Goal: Task Accomplishment & Management: Manage account settings

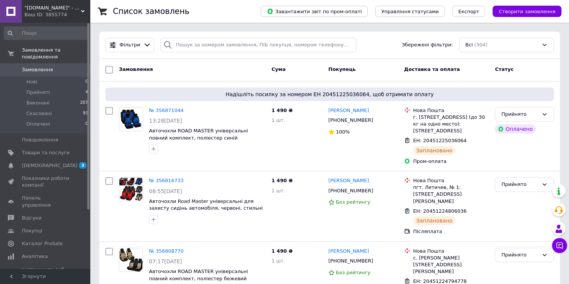
scroll to position [37, 0]
click at [58, 10] on span ""[DOMAIN_NAME]" - Інтернет-магазин" at bounding box center [52, 8] width 56 height 7
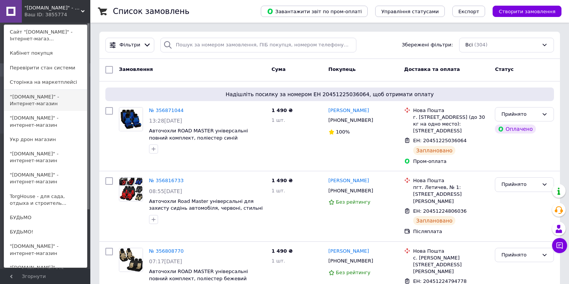
click at [60, 99] on link "“[DOMAIN_NAME]” - Интернет-магазин" at bounding box center [45, 100] width 83 height 21
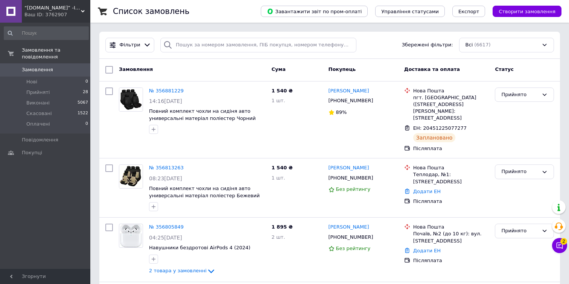
click at [69, 15] on div "Ваш ID: 3762907" at bounding box center [57, 14] width 66 height 7
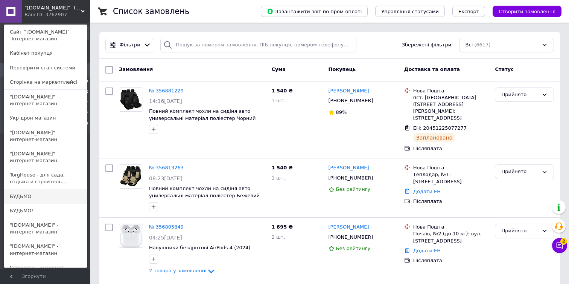
click at [63, 199] on link "БУДЬМО" at bounding box center [45, 196] width 83 height 14
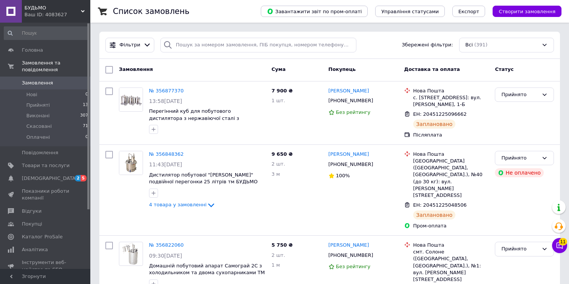
click at [41, 7] on span "БУДЬМО" at bounding box center [52, 8] width 56 height 7
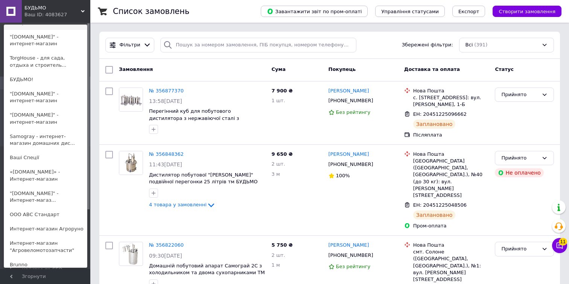
scroll to position [131, 0]
click at [43, 195] on link ""[DOMAIN_NAME]" - Интернет-магаз..." at bounding box center [45, 196] width 83 height 21
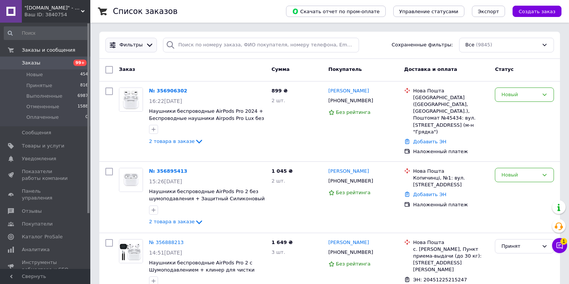
click at [146, 45] on icon at bounding box center [150, 45] width 8 height 8
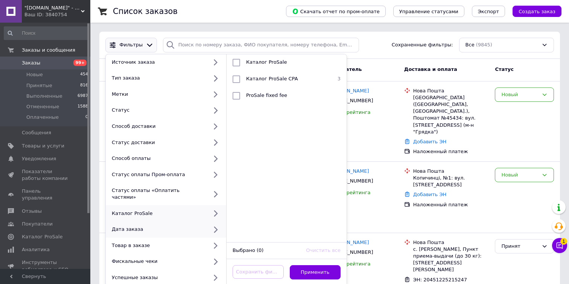
click at [213, 224] on icon at bounding box center [215, 228] width 9 height 9
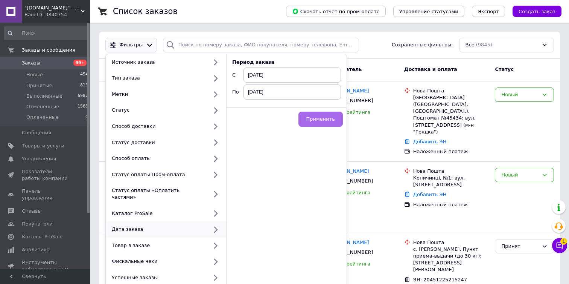
click at [322, 115] on button "Применить" at bounding box center [321, 118] width 44 height 15
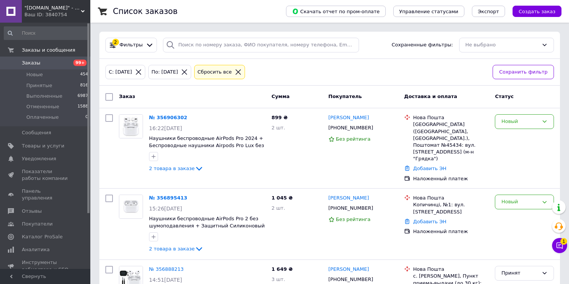
click at [109, 95] on input "checkbox" at bounding box center [109, 97] width 8 height 8
checkbox input "true"
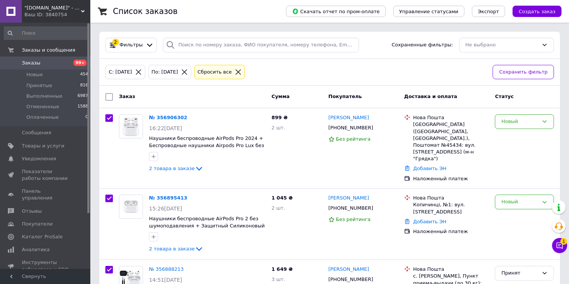
checkbox input "true"
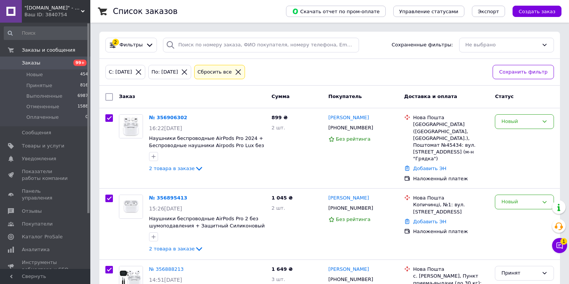
checkbox input "true"
click at [64, 7] on span ""[DOMAIN_NAME]" - Интернет-магазин" at bounding box center [52, 8] width 56 height 7
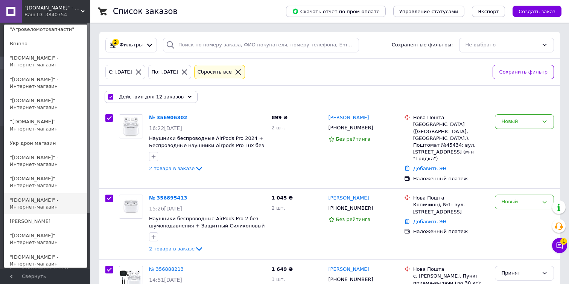
scroll to position [373, 0]
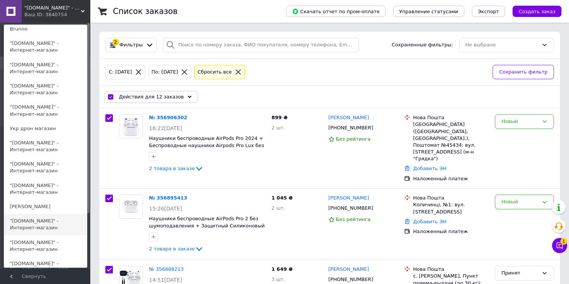
click at [48, 229] on link ""[DOMAIN_NAME]" - Интернет-магазин" at bounding box center [45, 224] width 83 height 21
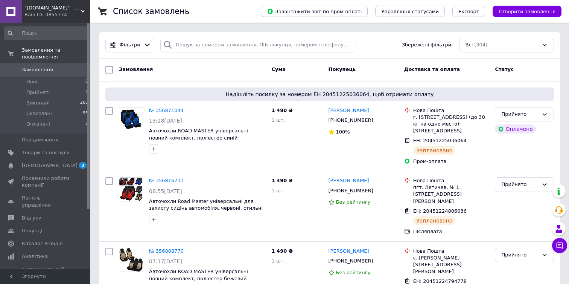
click at [63, 10] on span ""snapstore.net.ua" - Інтернет-магазин" at bounding box center [52, 8] width 56 height 7
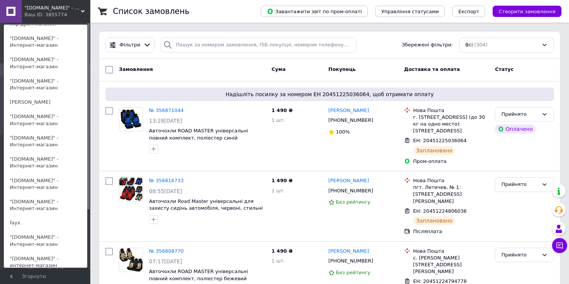
scroll to position [491, 0]
click at [61, 138] on link ""[DOMAIN_NAME]" - Интернет-магазин" at bounding box center [45, 141] width 83 height 21
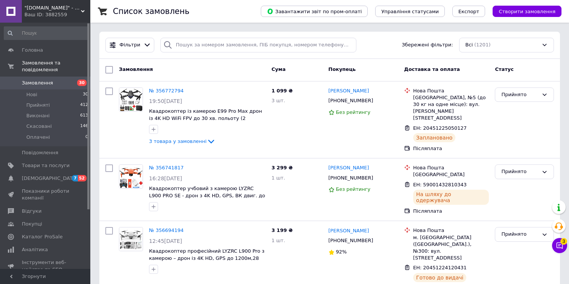
click at [58, 9] on span ""cloud-store.com.ua" - Інтернет-магазин" at bounding box center [52, 8] width 56 height 7
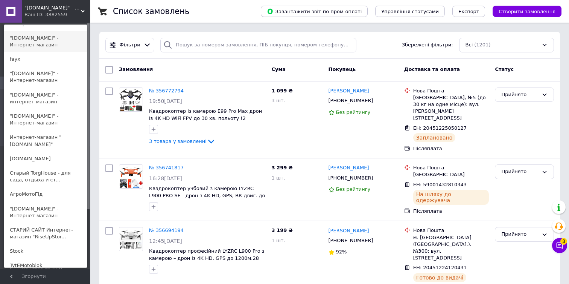
scroll to position [642, 0]
click at [39, 121] on link ""[DOMAIN_NAME]" - Интернет-магазин" at bounding box center [45, 118] width 83 height 21
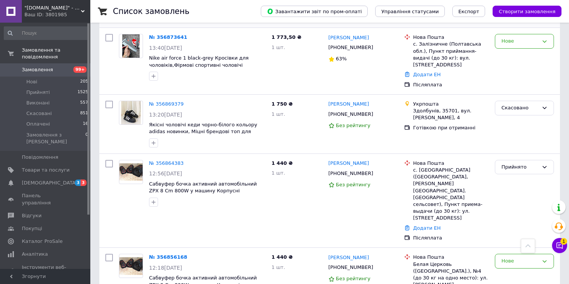
scroll to position [269, 0]
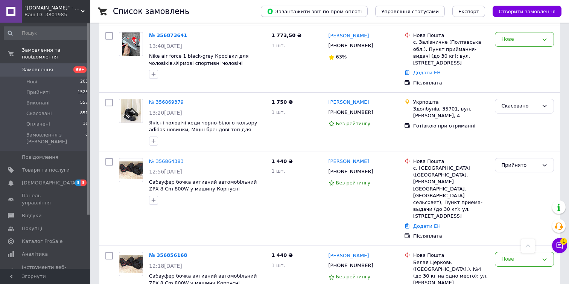
click at [72, 9] on span ""[DOMAIN_NAME]" - Інтернет-магазин" at bounding box center [52, 8] width 56 height 7
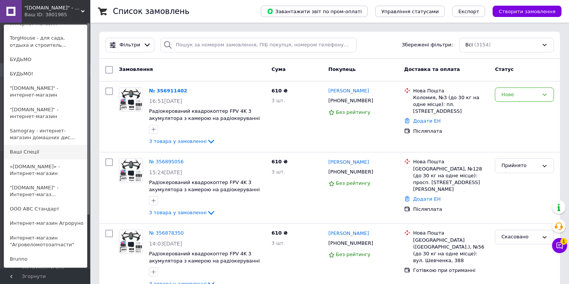
scroll to position [148, 0]
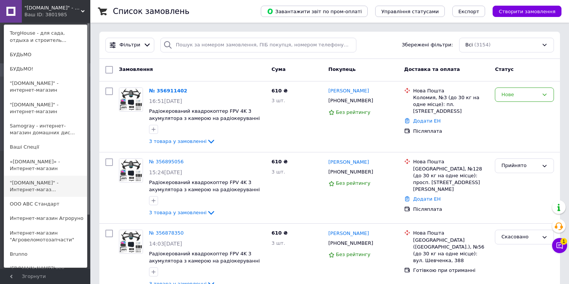
click at [36, 185] on link ""[DOMAIN_NAME]" - Интернет-магаз..." at bounding box center [45, 185] width 83 height 21
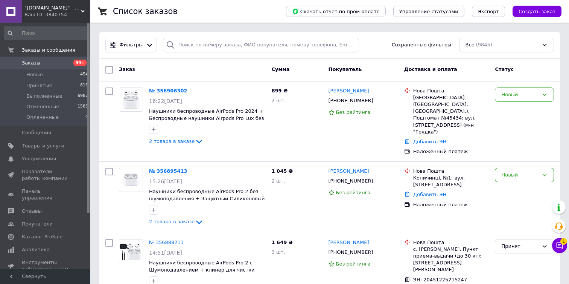
click at [48, 11] on span ""tehnika-ggshop.com.ua" - Интернет-магазин" at bounding box center [52, 8] width 56 height 7
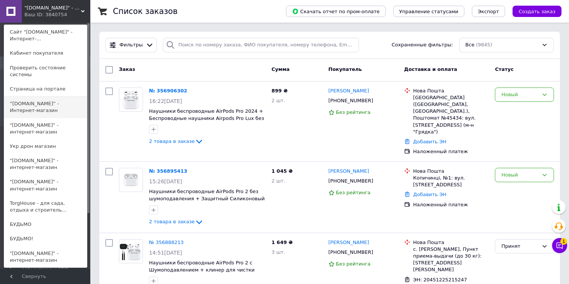
click at [38, 114] on link "“biz-shop.com.ua” - Интернет-магазин" at bounding box center [45, 106] width 83 height 21
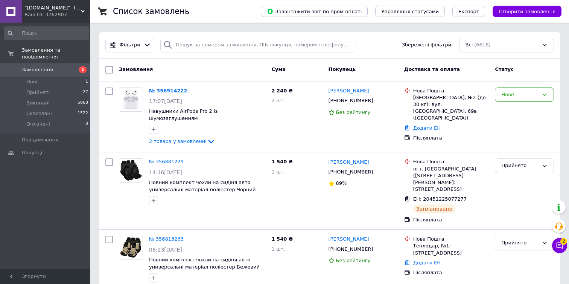
click at [53, 13] on div "Ваш ID: 3762907" at bounding box center [57, 14] width 66 height 7
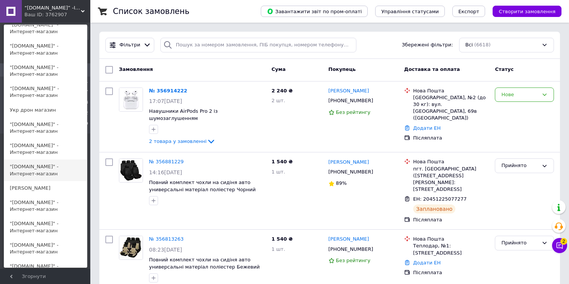
scroll to position [395, 0]
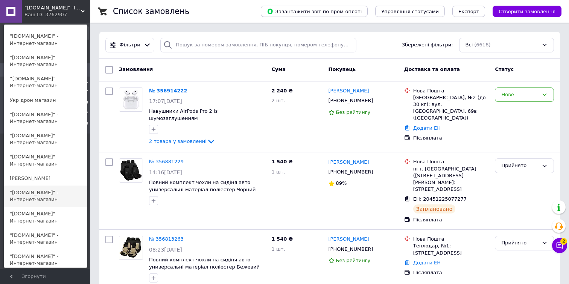
click at [49, 196] on link ""[DOMAIN_NAME]" - Интернет-магазин" at bounding box center [45, 195] width 83 height 21
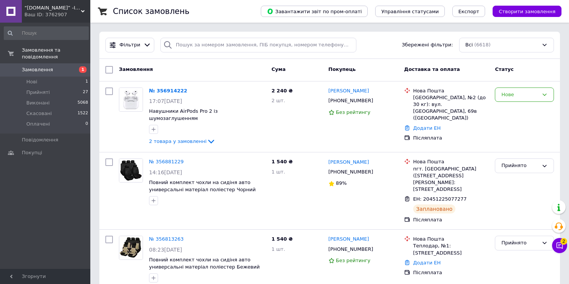
click at [61, 11] on div "Ваш ID: 3762907" at bounding box center [57, 14] width 66 height 7
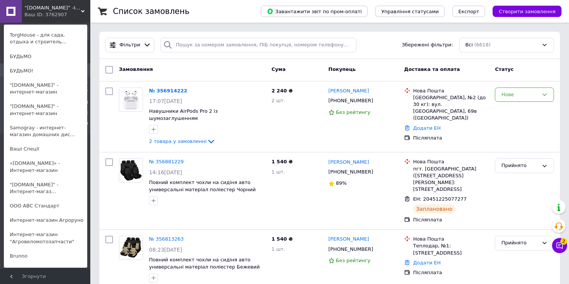
scroll to position [147, 0]
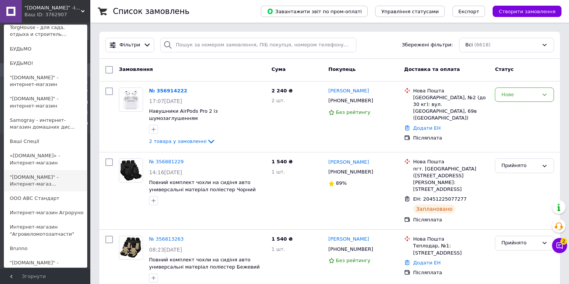
click at [56, 181] on link ""tehnika-ggshop.com.ua" - Интернет-магаз..." at bounding box center [45, 180] width 83 height 21
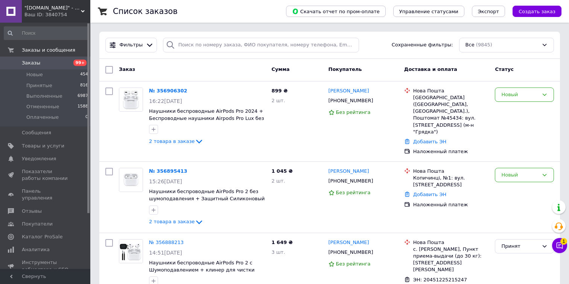
click at [71, 15] on div "Ваш ID: 3840754" at bounding box center [57, 14] width 66 height 7
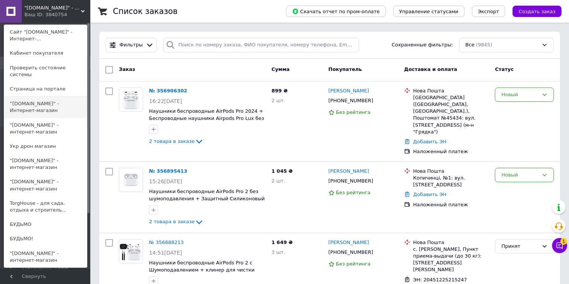
click at [53, 115] on link "“[DOMAIN_NAME]” - Интернет-магазин" at bounding box center [45, 106] width 83 height 21
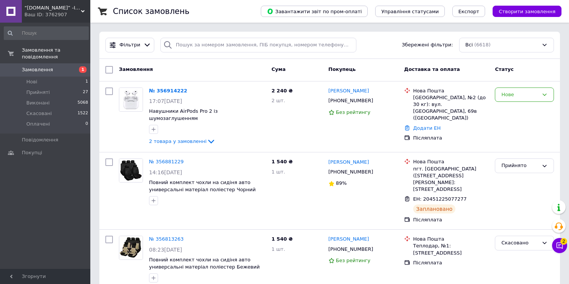
click at [52, 11] on div "Ваш ID: 3762907" at bounding box center [57, 14] width 66 height 7
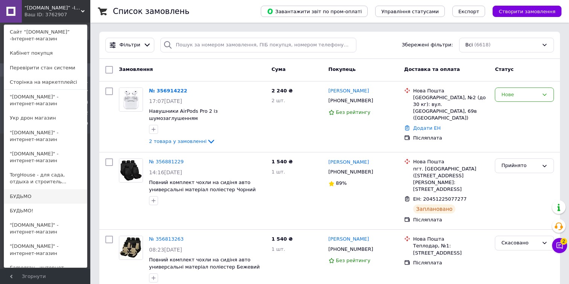
click at [43, 193] on link "БУДЬМО" at bounding box center [45, 196] width 83 height 14
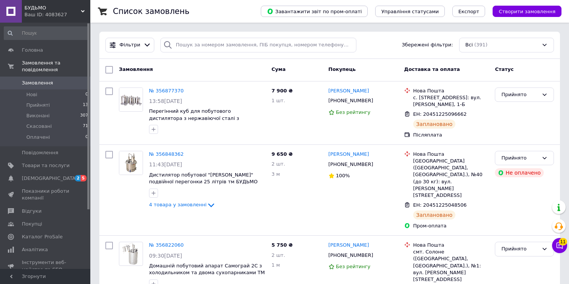
click at [60, 9] on span "БУДЬМО" at bounding box center [52, 8] width 56 height 7
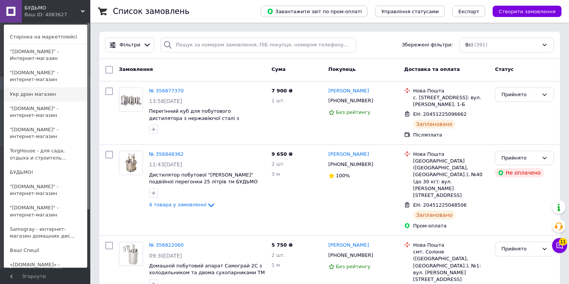
scroll to position [41, 0]
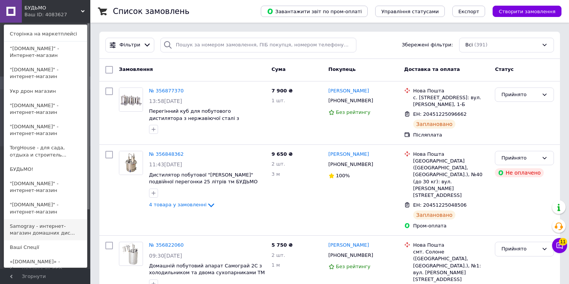
click at [54, 228] on link "Samogray - интернет-магазин домашних дис..." at bounding box center [45, 229] width 83 height 21
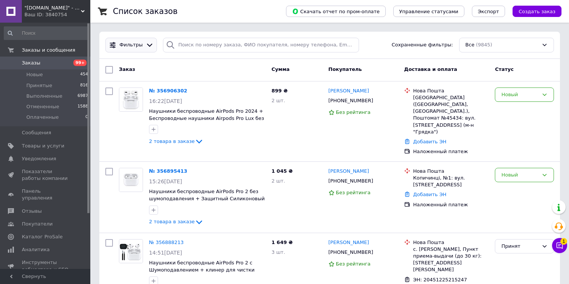
click at [125, 48] on span "Фильтры" at bounding box center [131, 44] width 23 height 7
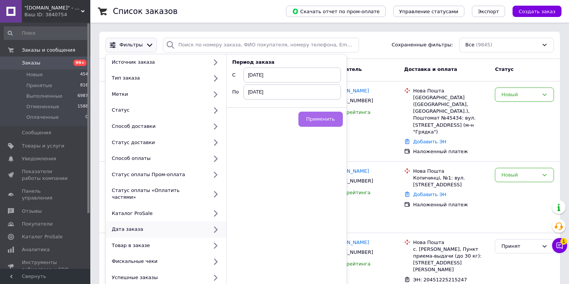
click at [318, 117] on span "Применить" at bounding box center [321, 119] width 29 height 6
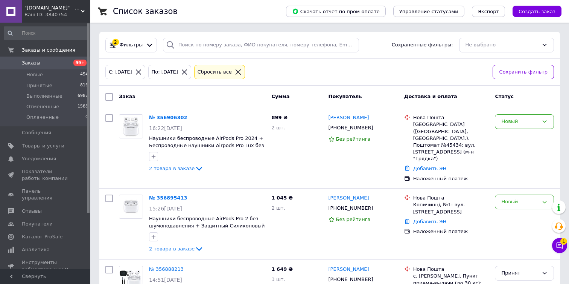
click at [106, 95] on input "checkbox" at bounding box center [109, 97] width 8 height 8
checkbox input "true"
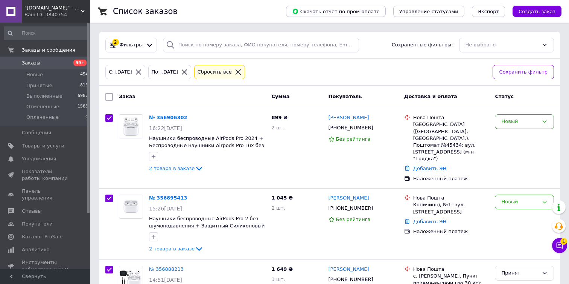
checkbox input "true"
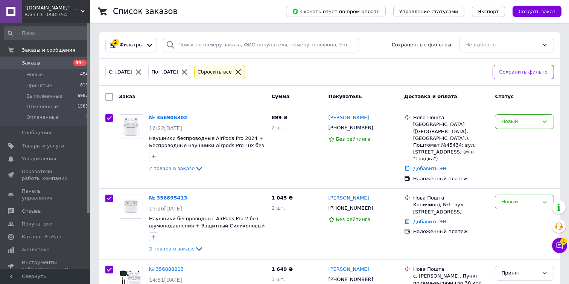
checkbox input "true"
click at [74, 9] on span ""tehnika-ggshop.com.ua" - Интернет-магазин" at bounding box center [52, 8] width 56 height 7
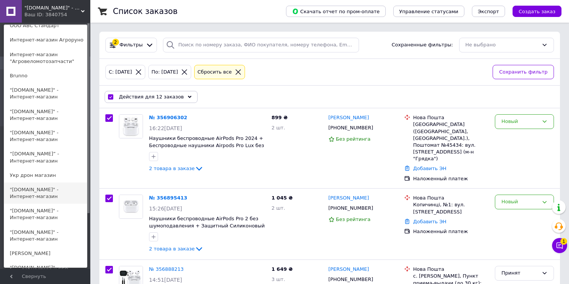
scroll to position [327, 0]
click at [45, 198] on link ""royal-store.com.ua" - Интернет-магазин" at bounding box center [45, 192] width 83 height 21
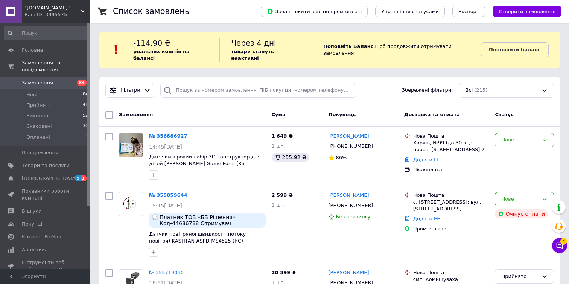
click at [57, 11] on div "Ваш ID: 3995575" at bounding box center [57, 14] width 66 height 7
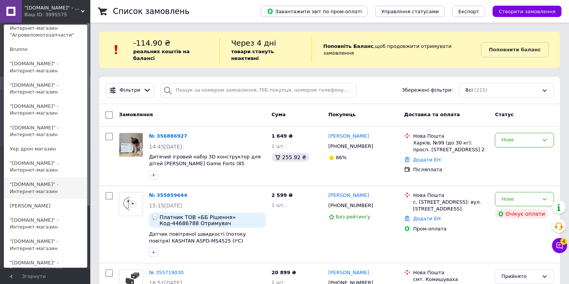
scroll to position [368, 0]
click at [50, 223] on link ""[DOMAIN_NAME]" - Интернет-магазин" at bounding box center [45, 222] width 83 height 21
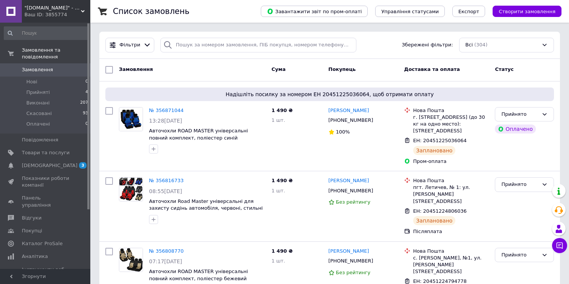
click at [61, 5] on span ""snapstore.net.ua" - Інтернет-магазин" at bounding box center [52, 8] width 56 height 7
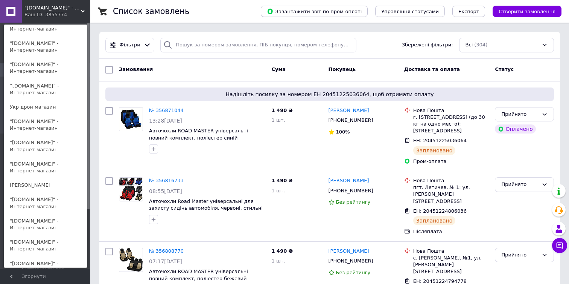
scroll to position [410, 0]
click at [44, 226] on link ""[DOMAIN_NAME]" - Интернет-магазин" at bounding box center [45, 222] width 83 height 21
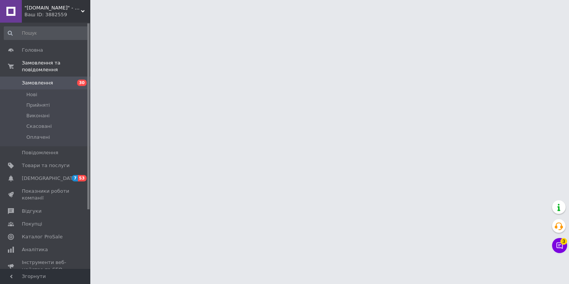
click at [73, 11] on span ""[DOMAIN_NAME]" - Інтернет-магазин" at bounding box center [52, 8] width 56 height 7
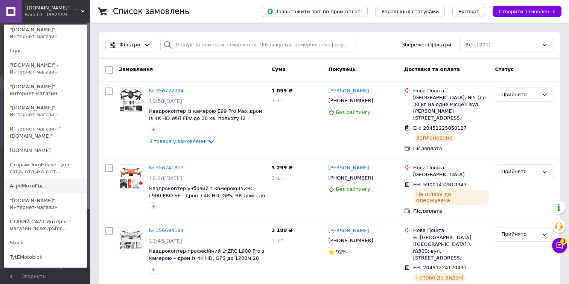
scroll to position [645, 0]
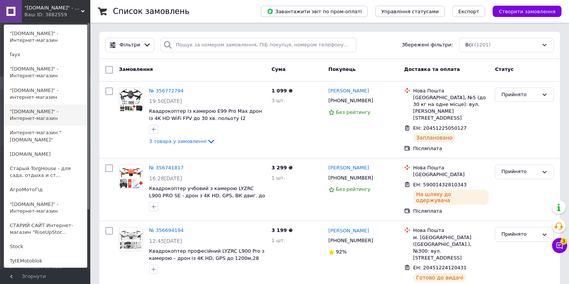
click at [40, 116] on link ""oneshop1.com.ua" - Интернет-магазин" at bounding box center [45, 114] width 83 height 21
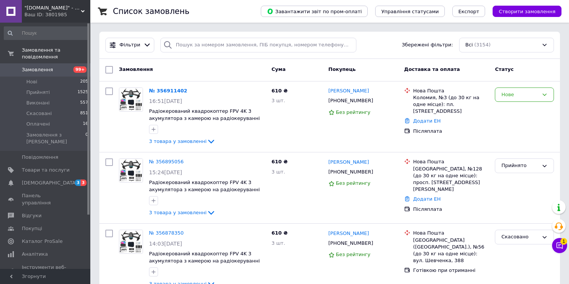
click at [49, 7] on span ""oneshop1.com.ua" - Інтернет-магазин" at bounding box center [52, 8] width 56 height 7
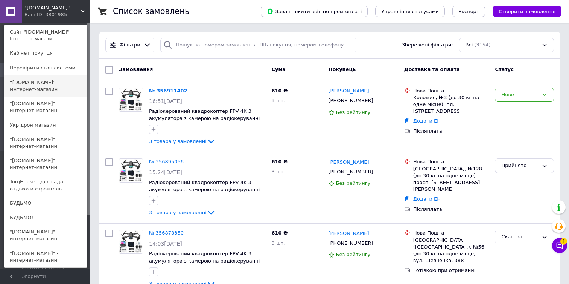
click at [45, 77] on link "“biz-shop.com.ua” - Интернет-магазин" at bounding box center [45, 85] width 83 height 21
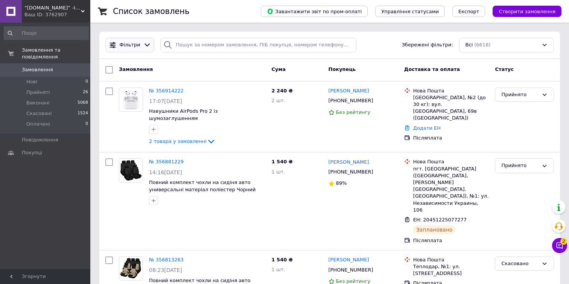
click at [128, 43] on span "Фільтри" at bounding box center [130, 44] width 21 height 7
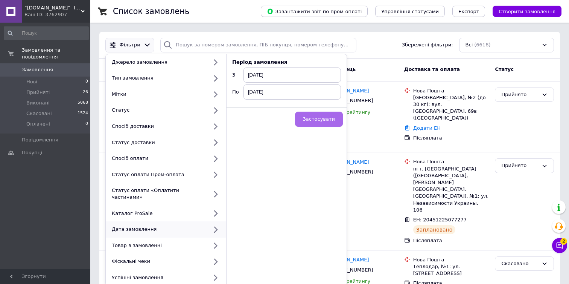
click at [325, 120] on span "Застосувати" at bounding box center [319, 119] width 32 height 6
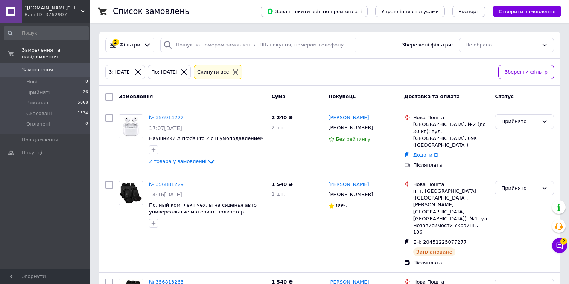
click at [108, 96] on input "checkbox" at bounding box center [109, 97] width 8 height 8
checkbox input "true"
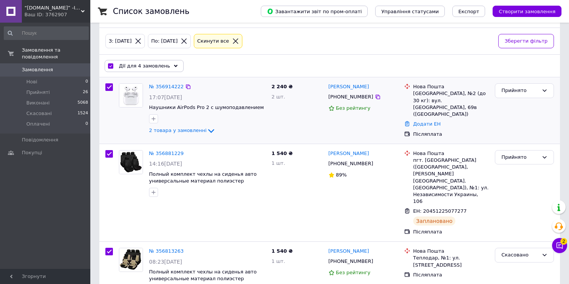
scroll to position [111, 0]
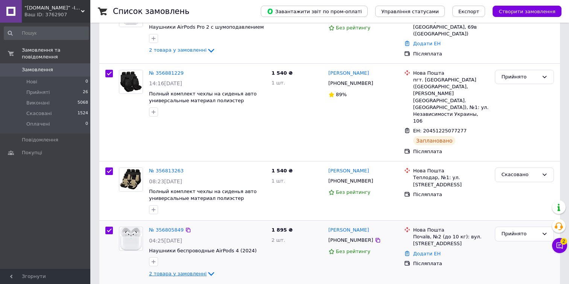
click at [207, 269] on icon at bounding box center [211, 273] width 9 height 9
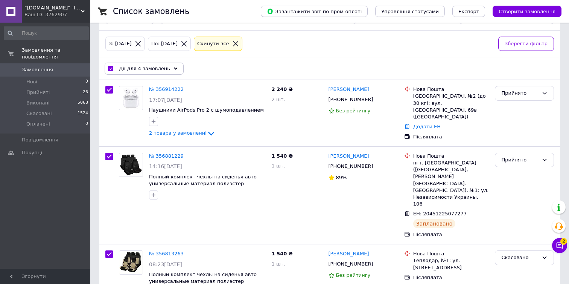
scroll to position [4, 0]
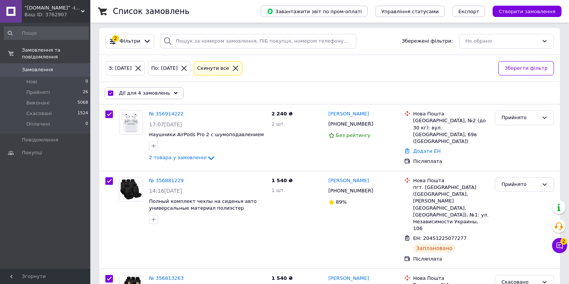
click at [76, 7] on span "“biz-shop.com.ua” -Інтернет-магазин" at bounding box center [52, 8] width 56 height 7
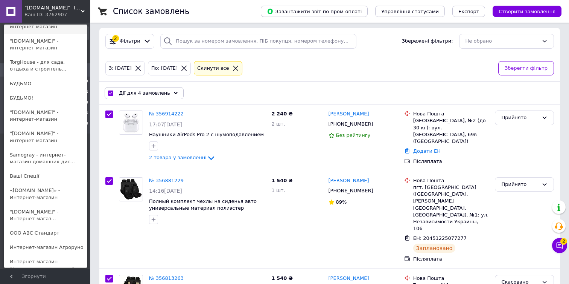
scroll to position [145, 0]
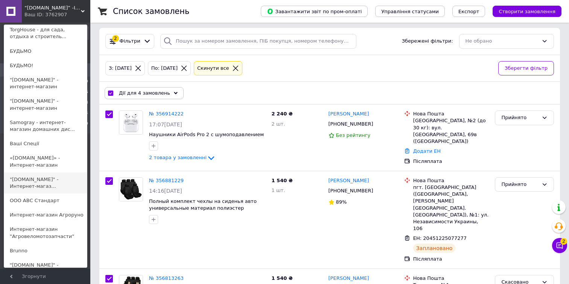
click at [53, 184] on link ""[DOMAIN_NAME]" - Интернет-магаз..." at bounding box center [45, 182] width 83 height 21
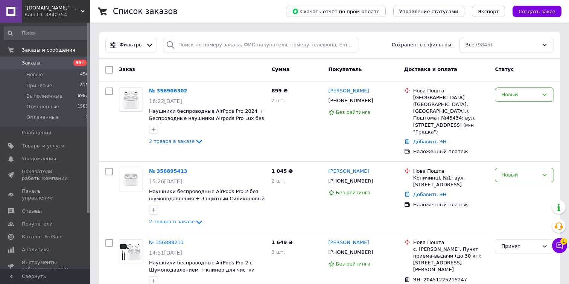
click at [54, 13] on div "Ваш ID: 3840754" at bounding box center [57, 14] width 66 height 7
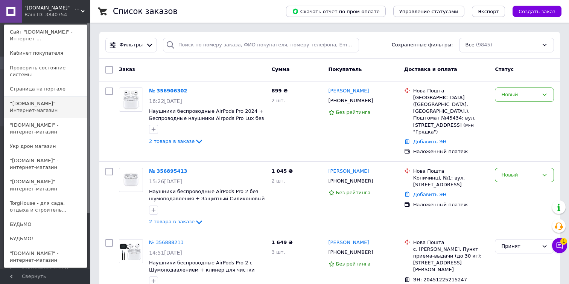
click at [50, 113] on link "“[DOMAIN_NAME]” - Интернет-магазин" at bounding box center [45, 106] width 83 height 21
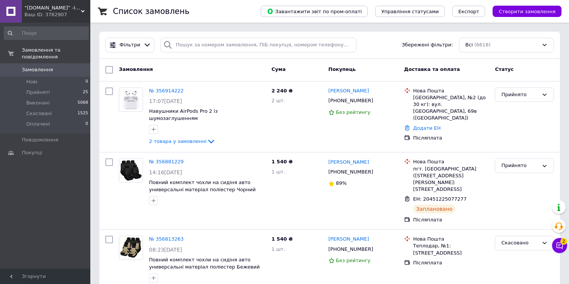
click at [45, 9] on span "“[DOMAIN_NAME]” -Інтернет-магазин" at bounding box center [52, 8] width 56 height 7
click at [35, 5] on span "“biz-shop.com.ua” -Інтернет-магазин" at bounding box center [52, 8] width 56 height 7
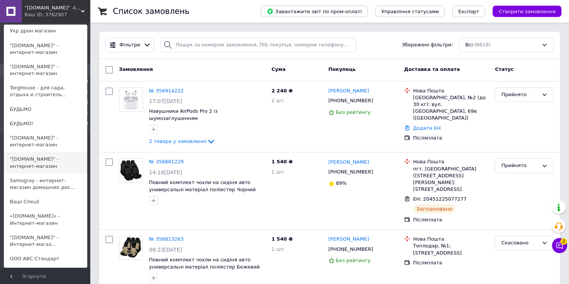
scroll to position [87, 0]
click at [38, 243] on link ""tehnika-ggshop.com.ua" - Интернет-магаз..." at bounding box center [45, 240] width 83 height 21
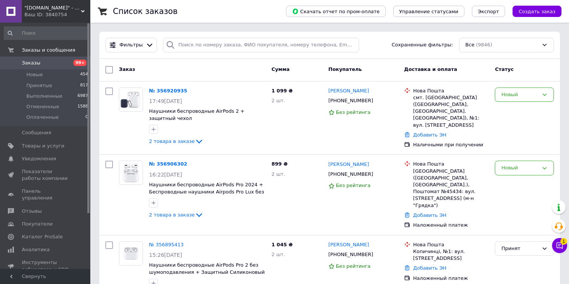
click at [62, 14] on div "Ваш ID: 3840754" at bounding box center [57, 14] width 66 height 7
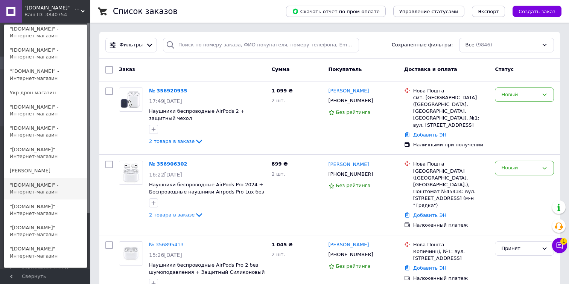
scroll to position [409, 0]
click at [42, 191] on link ""[DOMAIN_NAME]" - Интернет-магазин" at bounding box center [45, 187] width 83 height 21
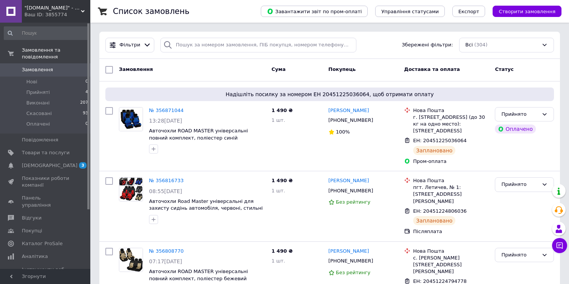
click at [52, 19] on div ""[DOMAIN_NAME]" - Інтернет-магазин Ваш ID: 3855774" at bounding box center [56, 11] width 69 height 23
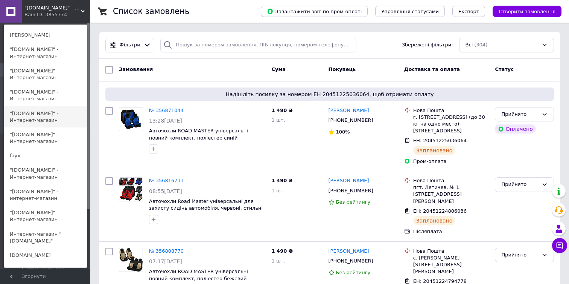
scroll to position [558, 0]
click at [36, 76] on link ""[DOMAIN_NAME]" - Интернет-магазин" at bounding box center [45, 74] width 83 height 21
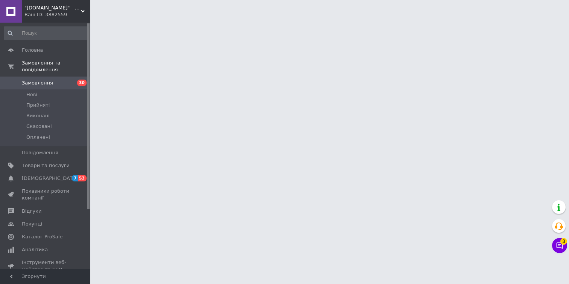
click at [64, 10] on span ""cloud-store.com.ua" - Інтернет-магазин" at bounding box center [52, 8] width 56 height 7
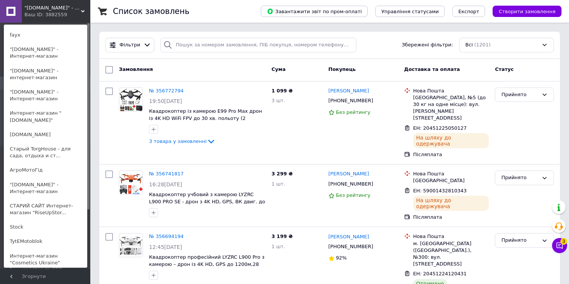
scroll to position [670, 0]
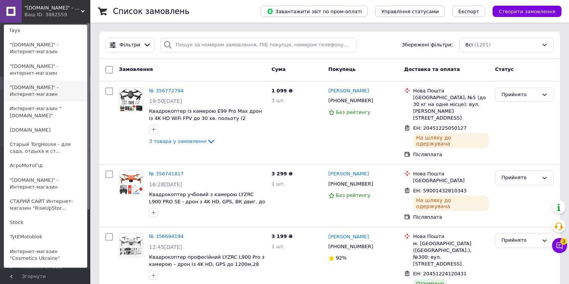
click at [44, 88] on link ""oneshop1.com.ua" - Интернет-магазин" at bounding box center [45, 90] width 83 height 21
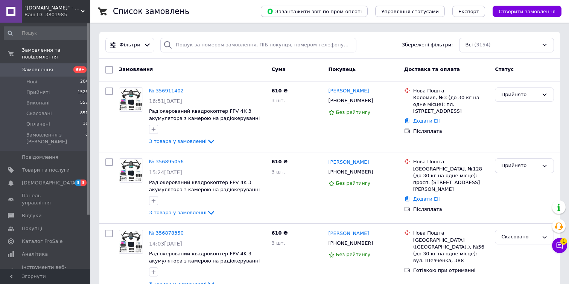
click at [72, 12] on div "Ваш ID: 3801985" at bounding box center [57, 14] width 66 height 7
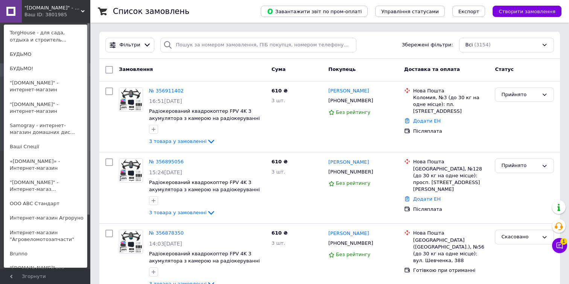
scroll to position [154, 0]
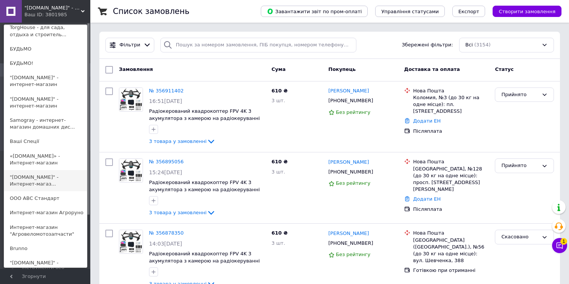
click at [64, 185] on link ""tehnika-ggshop.com.ua" - Интернет-магаз..." at bounding box center [45, 180] width 83 height 21
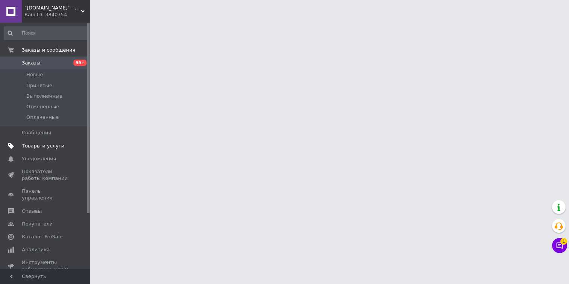
click at [51, 145] on span "Товары и услуги" at bounding box center [43, 145] width 43 height 7
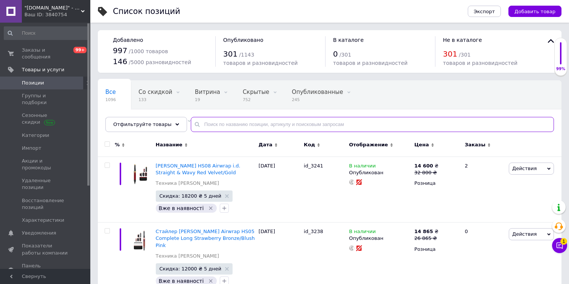
click at [227, 124] on input "text" at bounding box center [372, 124] width 363 height 15
paste input "id_3262"
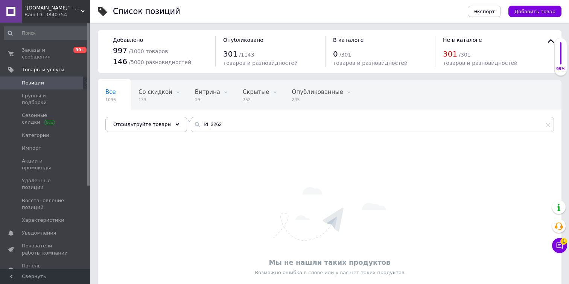
click at [85, 10] on div ""[DOMAIN_NAME]" - Интернет-магазин Ваш ID: 3840754" at bounding box center [56, 11] width 69 height 23
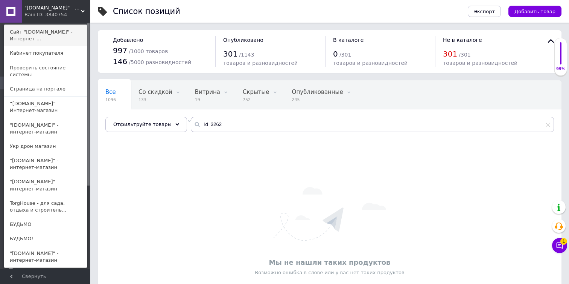
click at [76, 30] on link "Сайт "[DOMAIN_NAME]" - Интернет-..." at bounding box center [45, 35] width 83 height 21
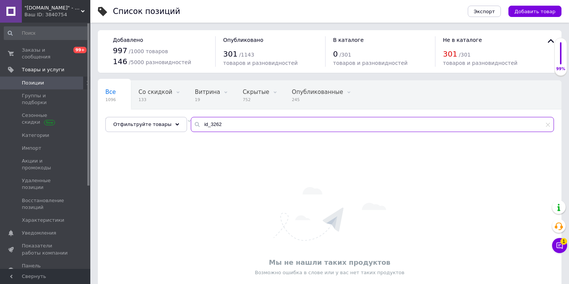
click at [209, 127] on input "id_3262" at bounding box center [372, 124] width 363 height 15
paste input "AirPods Max 2 Black"
type input "AirPods Max 2 Black"
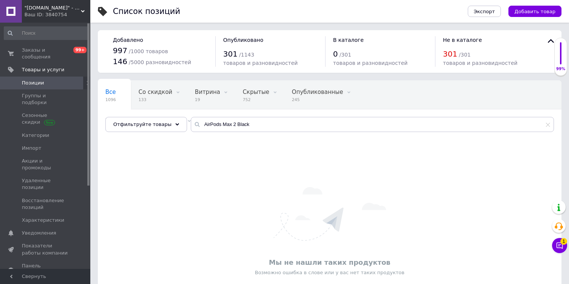
click at [55, 85] on span "Позиции" at bounding box center [46, 82] width 48 height 7
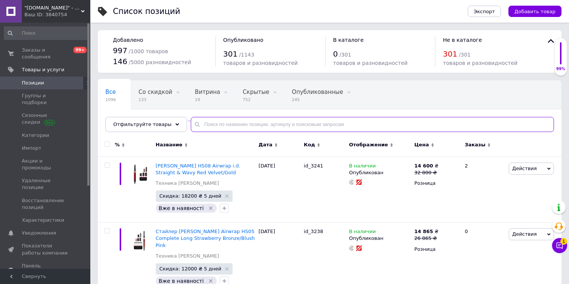
click at [233, 123] on input "text" at bounding box center [372, 124] width 363 height 15
paste input "AirPods Max 2 Black"
type input "AirPods Max 2 Black"
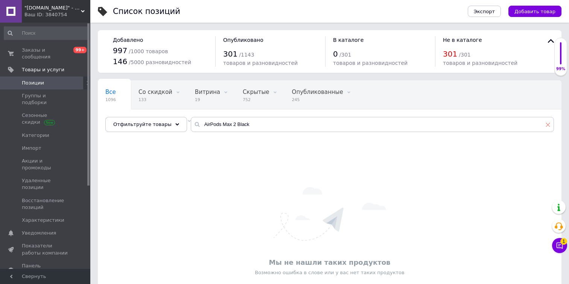
click at [548, 124] on use at bounding box center [548, 124] width 4 height 4
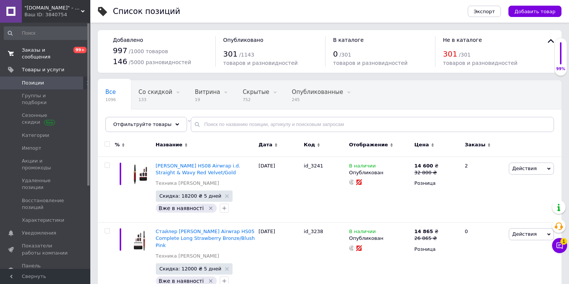
click at [41, 57] on span "Заказы и сообщения" at bounding box center [46, 54] width 48 height 14
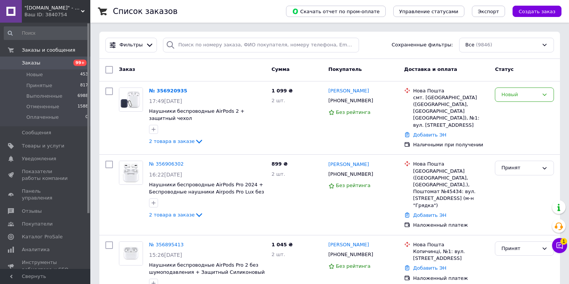
click at [30, 63] on span "Заказы" at bounding box center [31, 63] width 18 height 7
